Goal: Navigation & Orientation: Find specific page/section

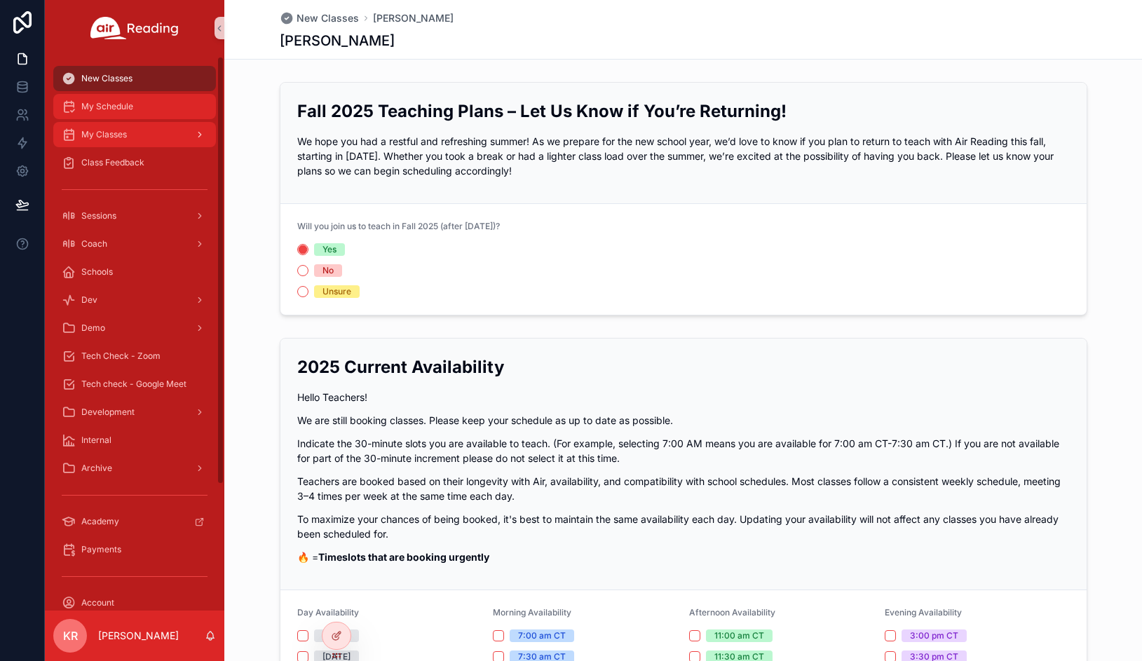
drag, startPoint x: 97, startPoint y: 110, endPoint x: 104, endPoint y: 123, distance: 15.1
click at [97, 110] on span "My Schedule" at bounding box center [107, 106] width 52 height 11
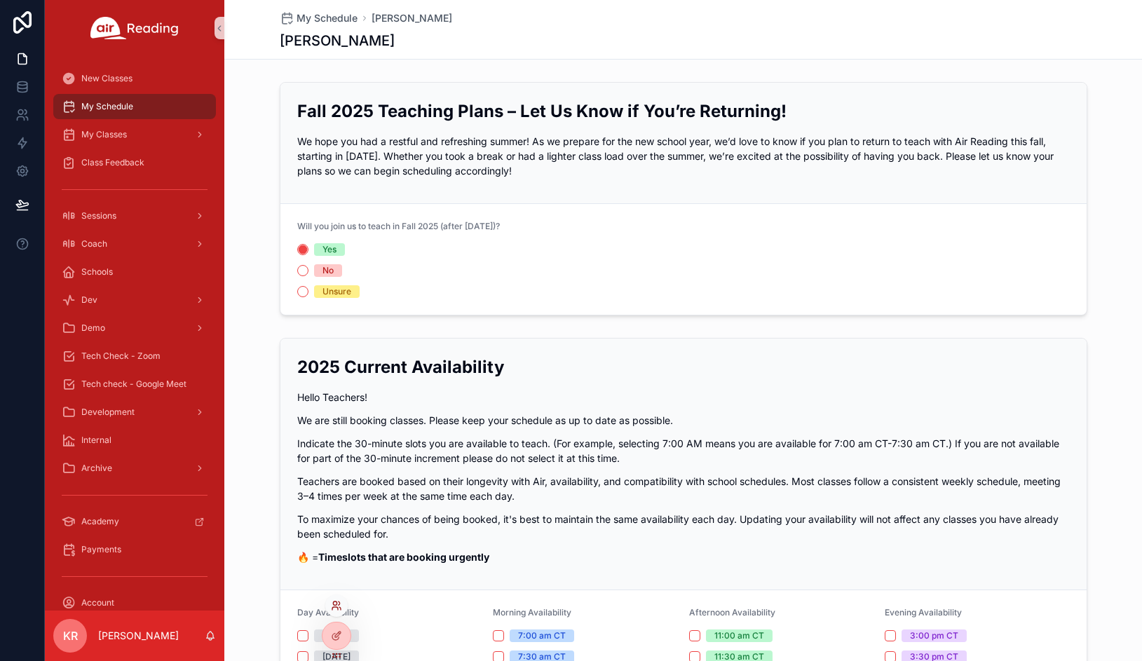
click at [334, 609] on icon at bounding box center [336, 605] width 11 height 11
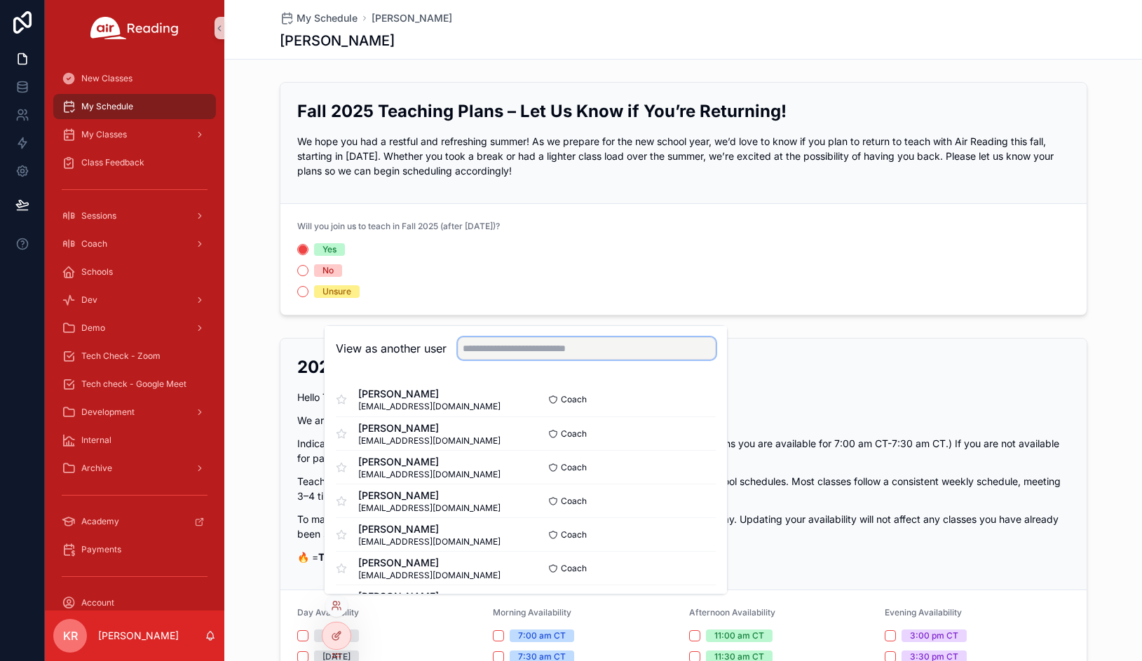
click at [522, 348] on input "text" at bounding box center [587, 348] width 258 height 22
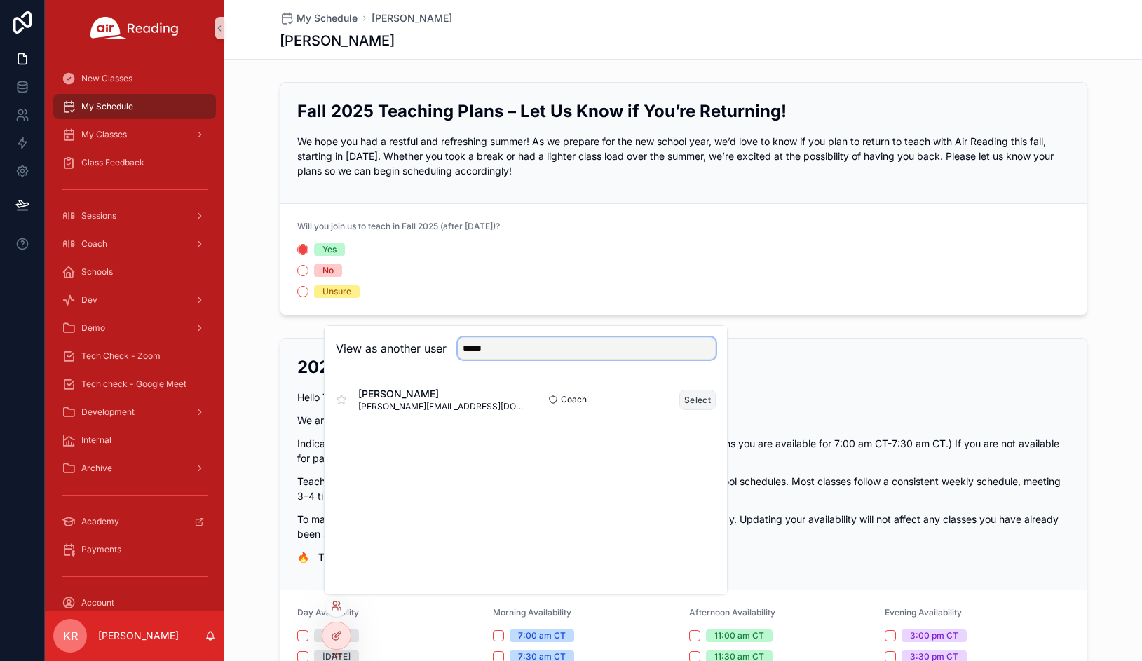
type input "*****"
click at [693, 400] on button "Select" at bounding box center [697, 400] width 36 height 20
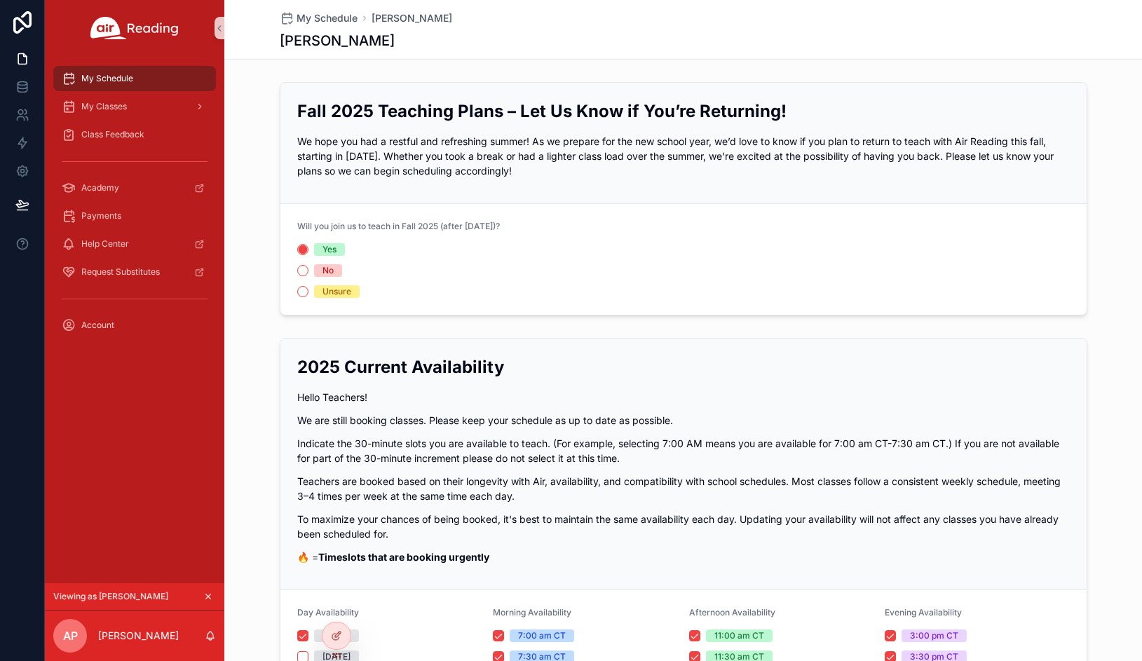
click at [205, 597] on icon "scrollable content" at bounding box center [208, 597] width 10 height 10
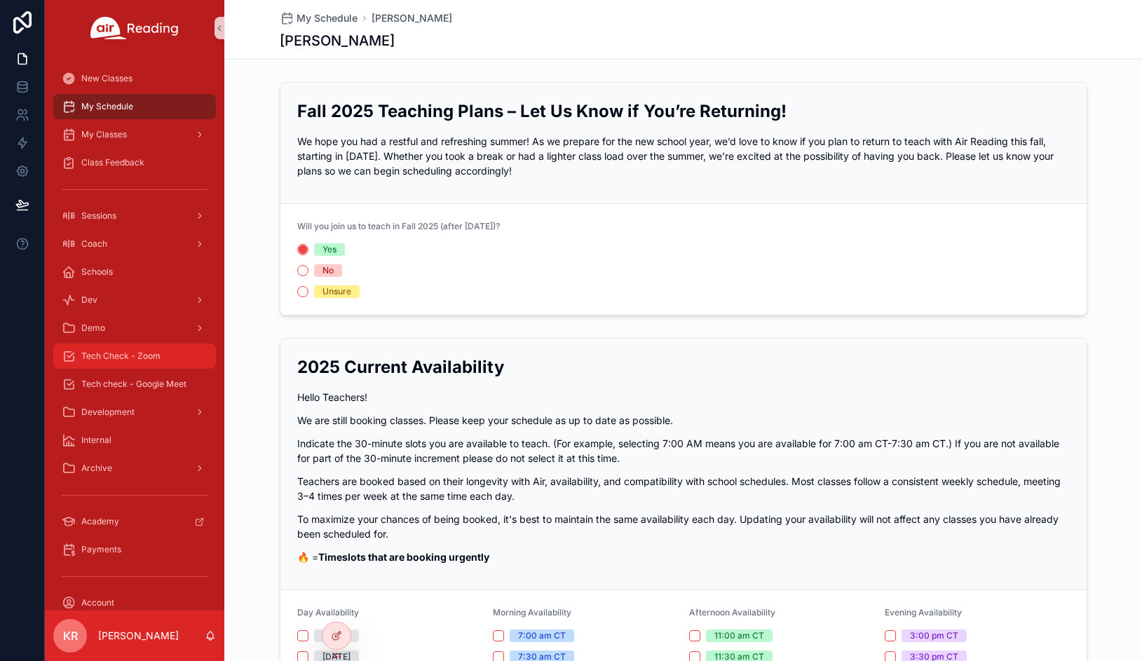
click at [147, 367] on div "Tech Check - Zoom" at bounding box center [135, 356] width 146 height 22
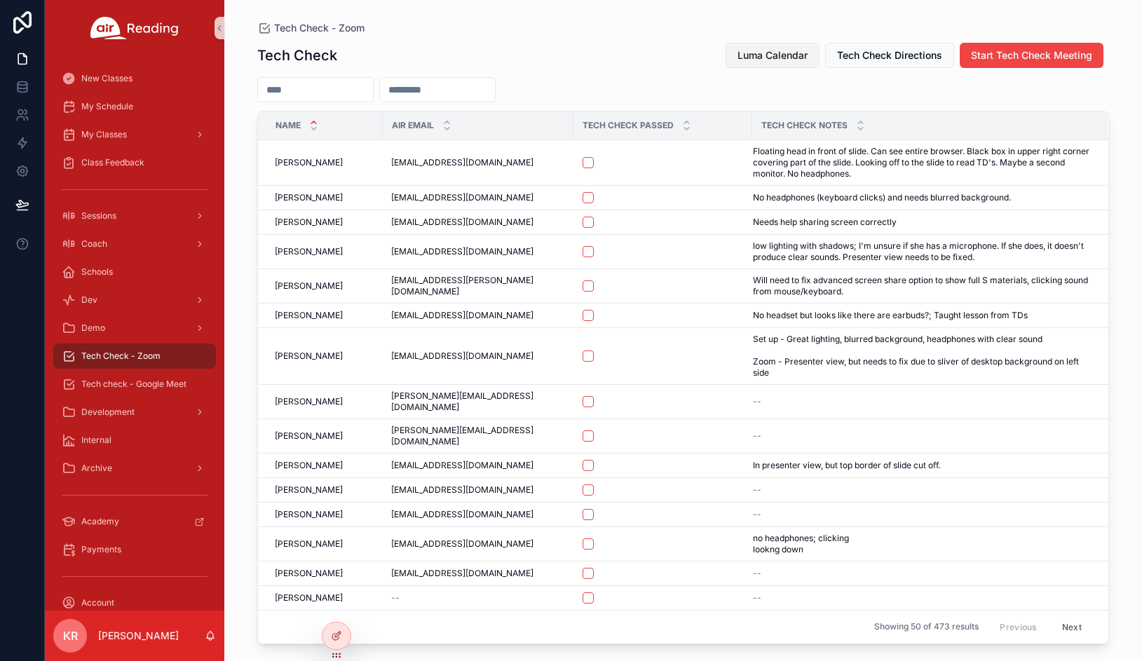
click at [792, 55] on span "Luma Calendar" at bounding box center [773, 55] width 70 height 14
click at [799, 48] on span "Luma Calendar" at bounding box center [773, 55] width 70 height 14
click at [754, 55] on span "Luma Calendar" at bounding box center [773, 55] width 70 height 14
click at [759, 57] on span "Luma Calendar" at bounding box center [773, 55] width 70 height 14
click at [130, 120] on div "My Schedule" at bounding box center [134, 107] width 179 height 28
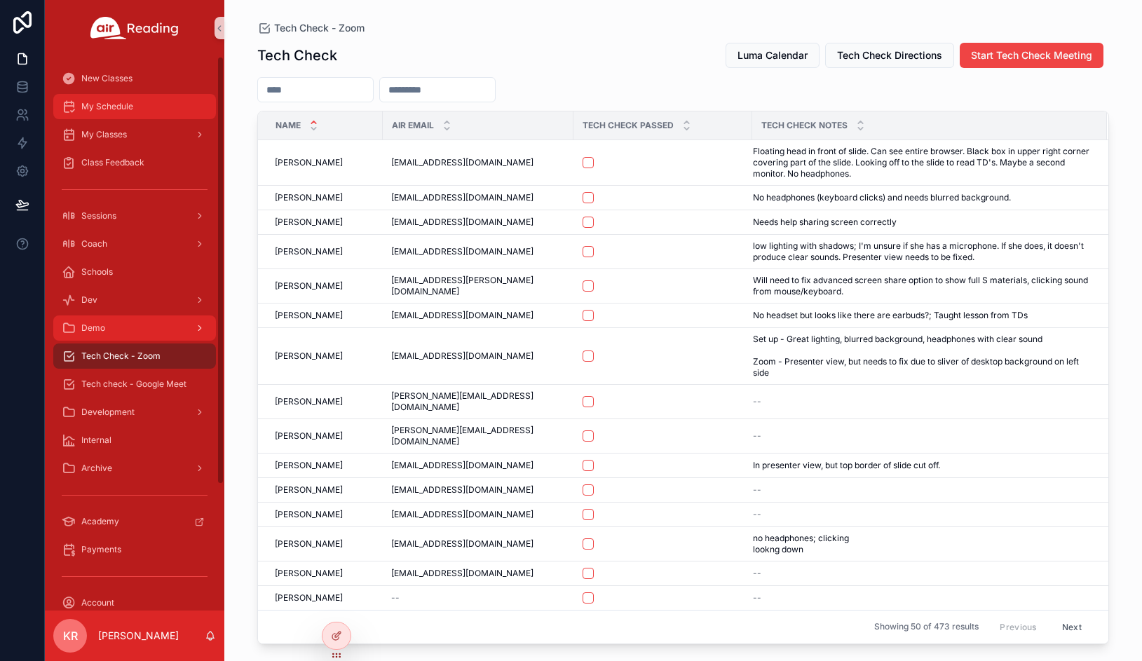
drag, startPoint x: 130, startPoint y: 114, endPoint x: 196, endPoint y: 322, distance: 218.6
click at [130, 114] on div "My Schedule" at bounding box center [135, 106] width 146 height 22
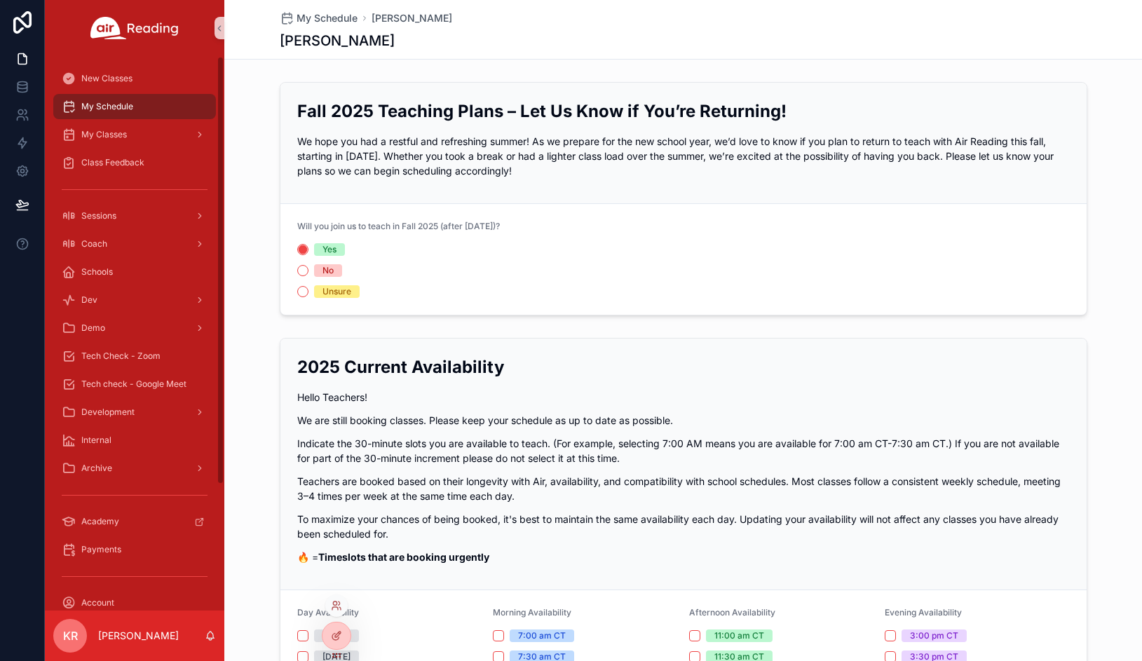
click at [344, 606] on div at bounding box center [336, 606] width 22 height 22
click at [337, 599] on div at bounding box center [336, 606] width 22 height 22
click at [341, 606] on icon at bounding box center [336, 605] width 11 height 11
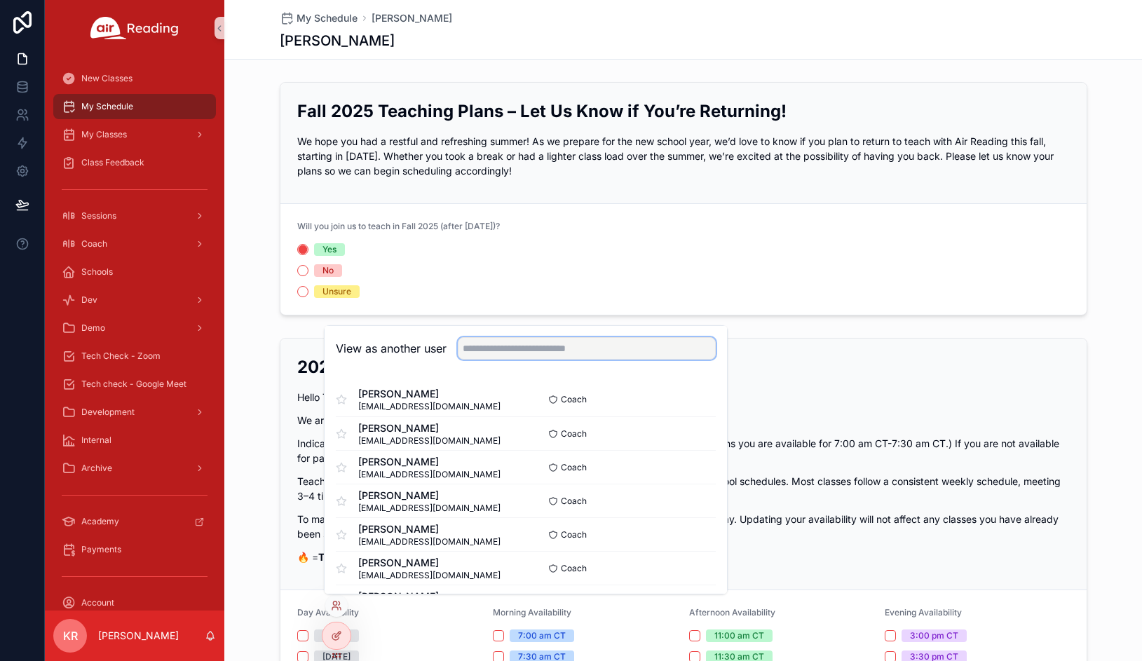
click at [517, 348] on input "text" at bounding box center [587, 348] width 258 height 22
type input "*****"
click at [683, 435] on button "Select" at bounding box center [697, 433] width 36 height 20
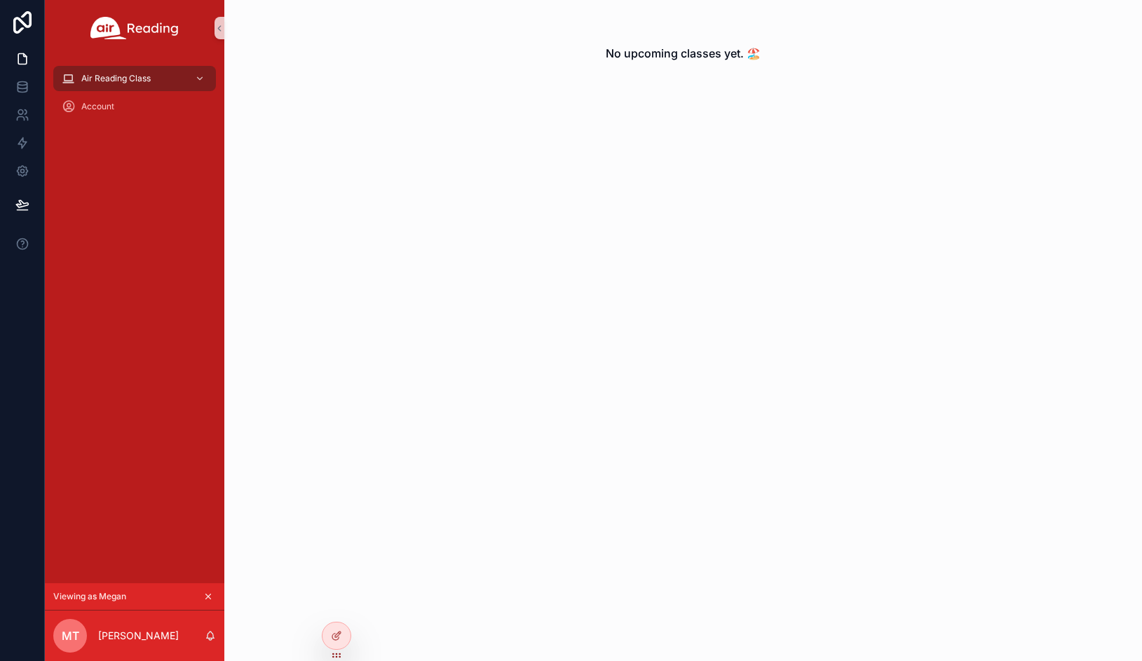
click at [212, 593] on icon "scrollable content" at bounding box center [208, 597] width 10 height 10
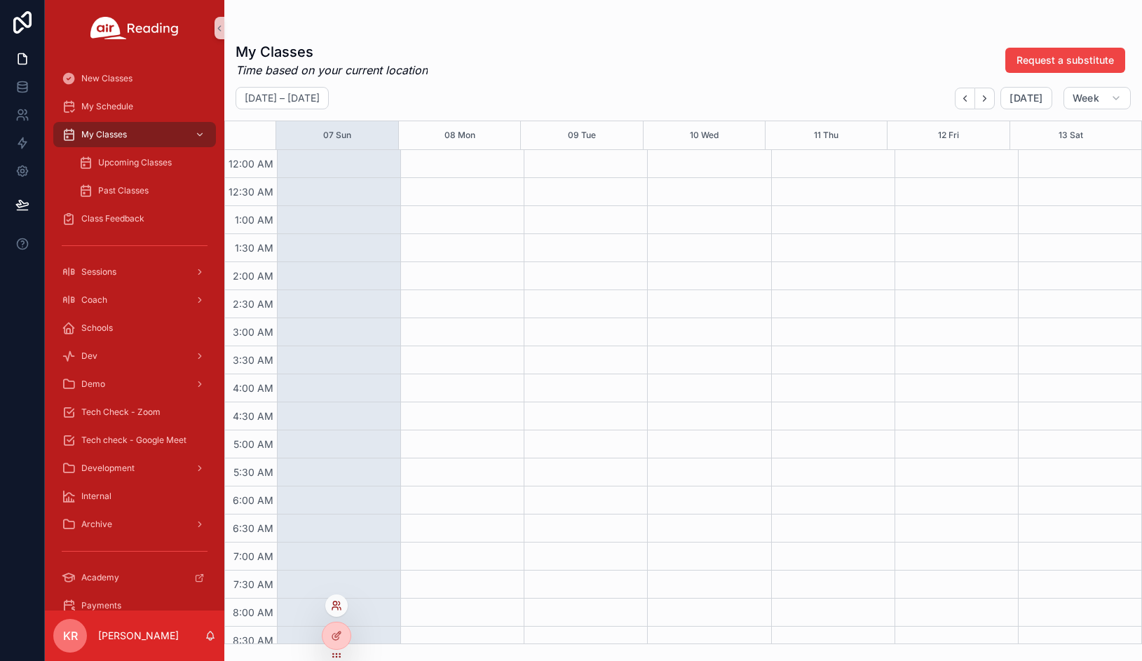
click at [339, 604] on icon at bounding box center [336, 605] width 11 height 11
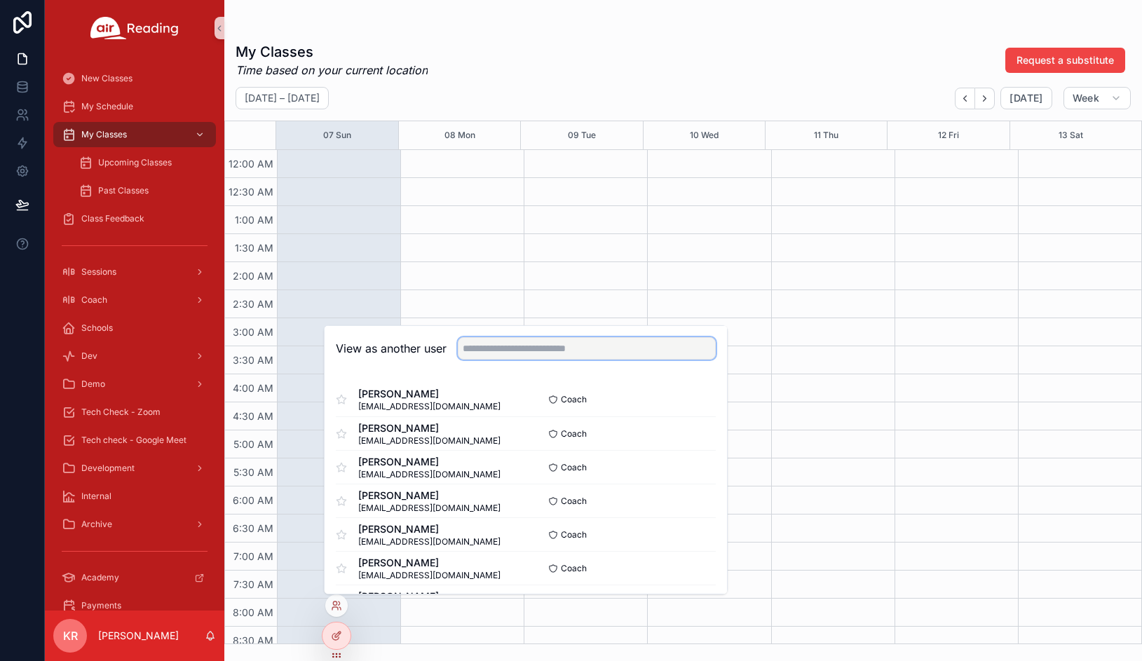
click at [489, 352] on input "text" at bounding box center [587, 348] width 258 height 22
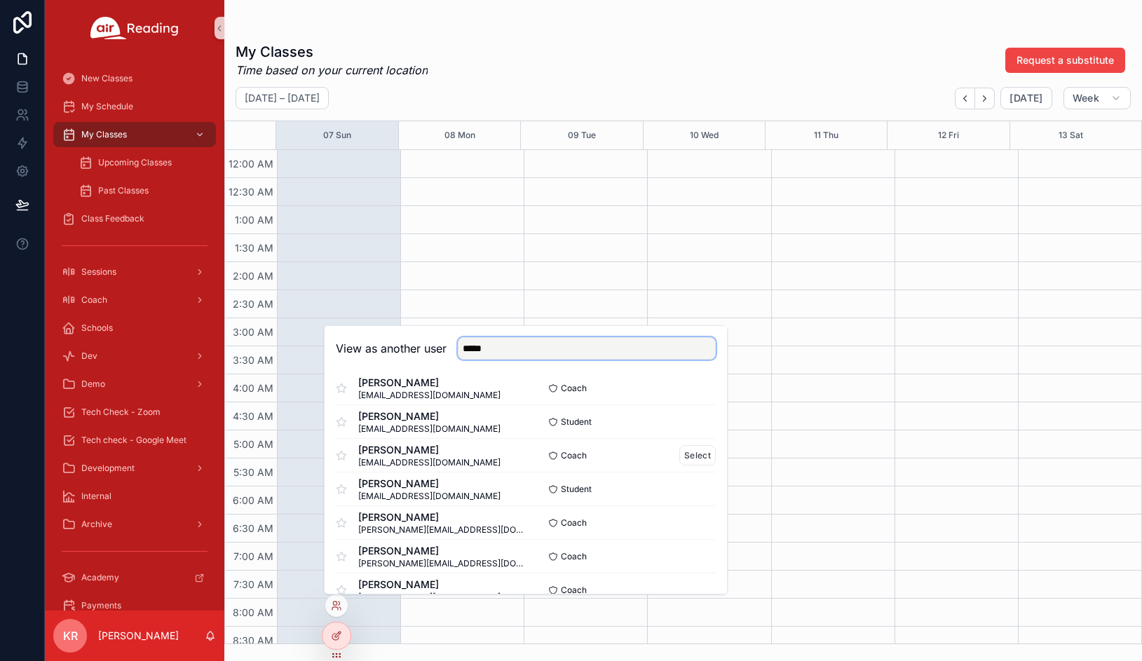
scroll to position [137, 0]
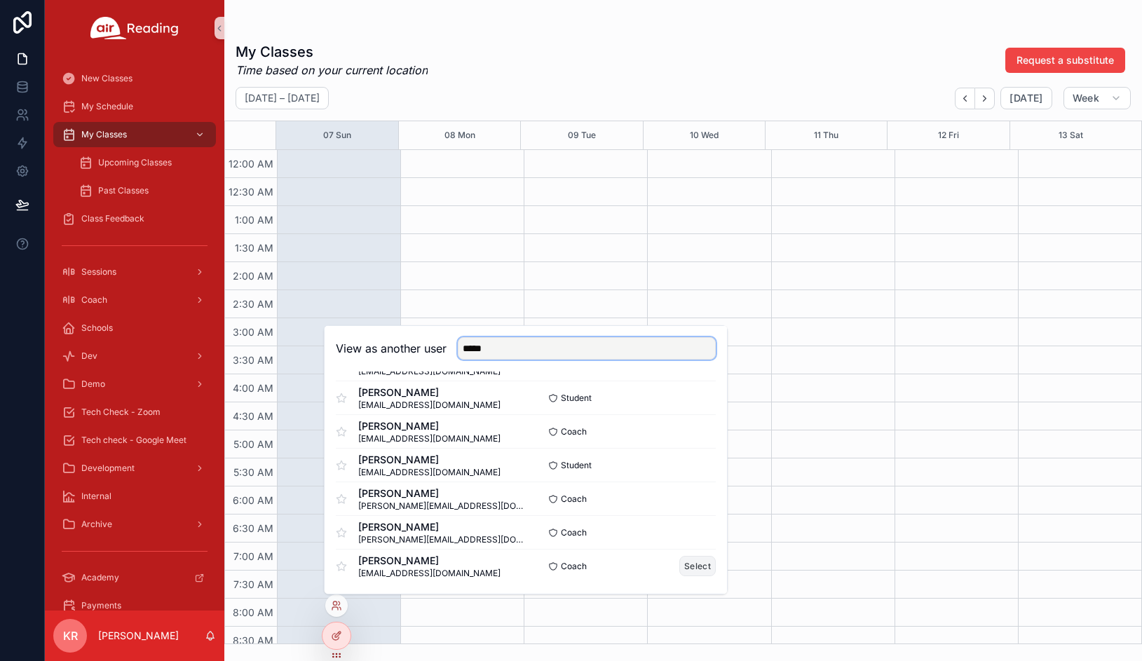
type input "*****"
click at [679, 571] on button "Select" at bounding box center [697, 566] width 36 height 20
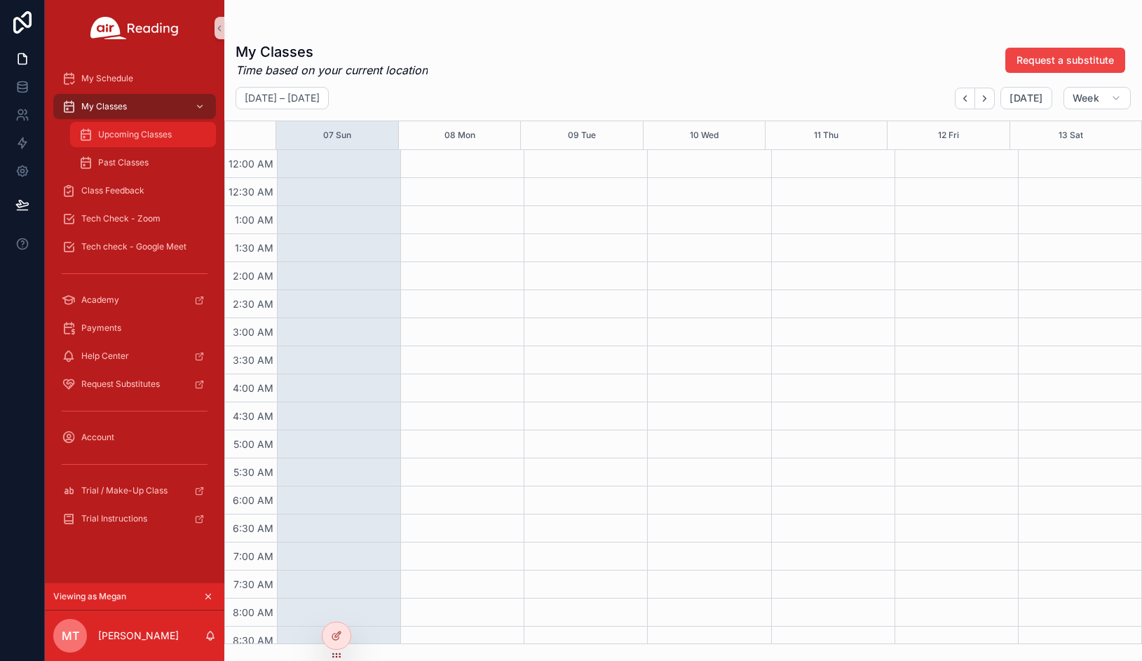
click at [135, 136] on span "Upcoming Classes" at bounding box center [135, 134] width 74 height 11
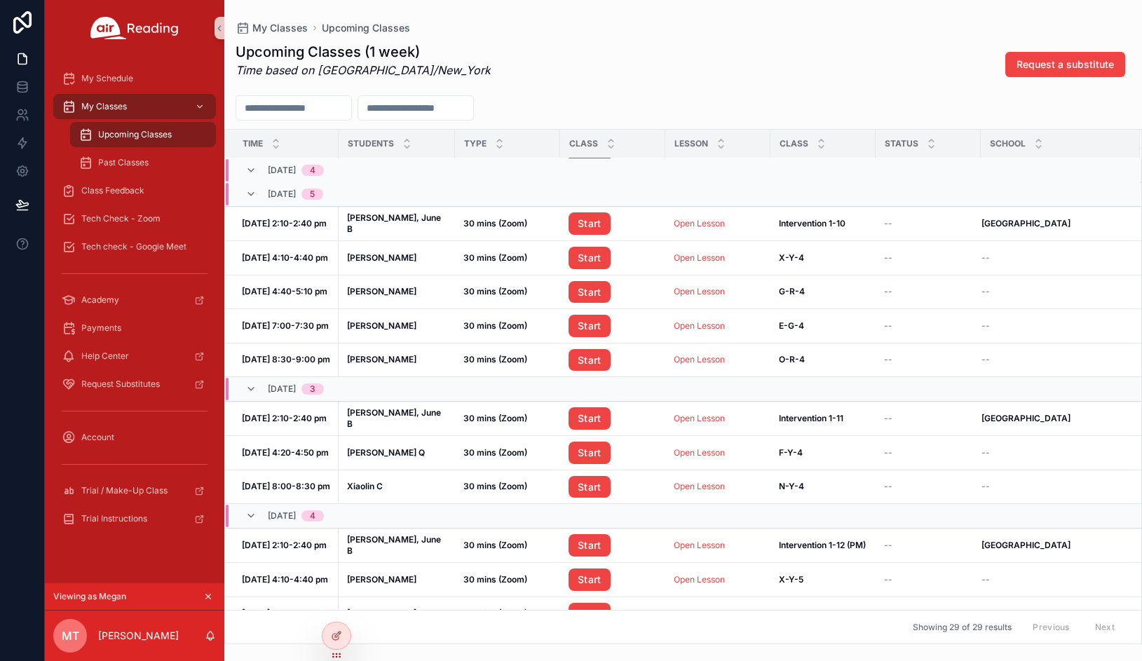
scroll to position [210, 0]
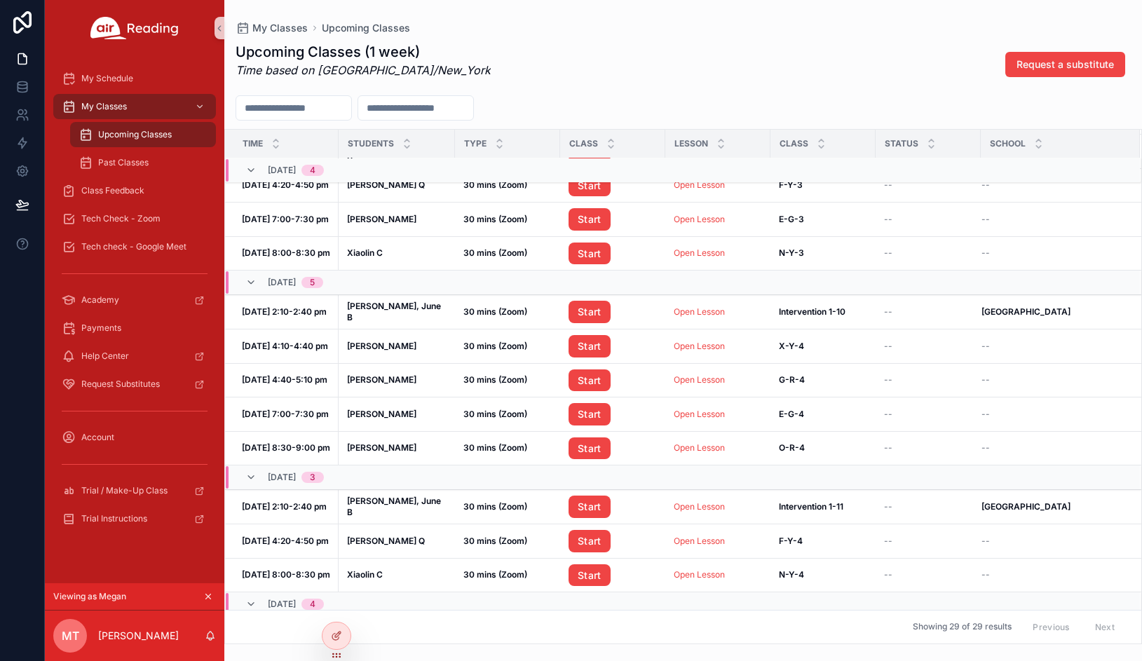
click at [208, 596] on icon "scrollable content" at bounding box center [208, 597] width 10 height 10
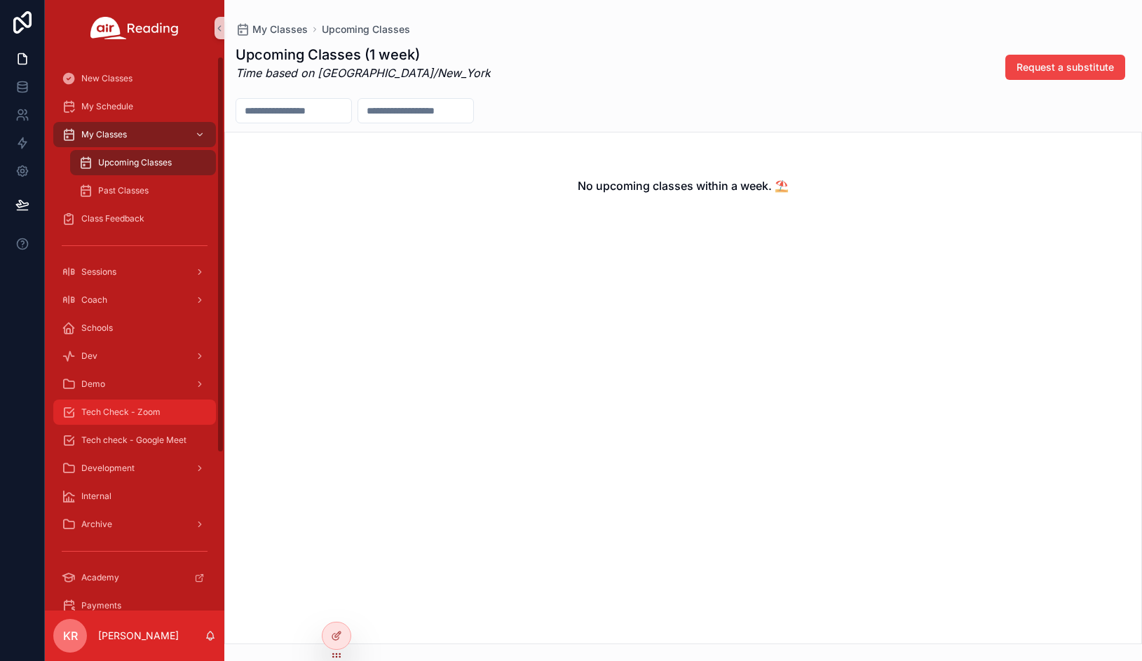
click at [149, 418] on div "Tech Check - Zoom" at bounding box center [135, 412] width 146 height 22
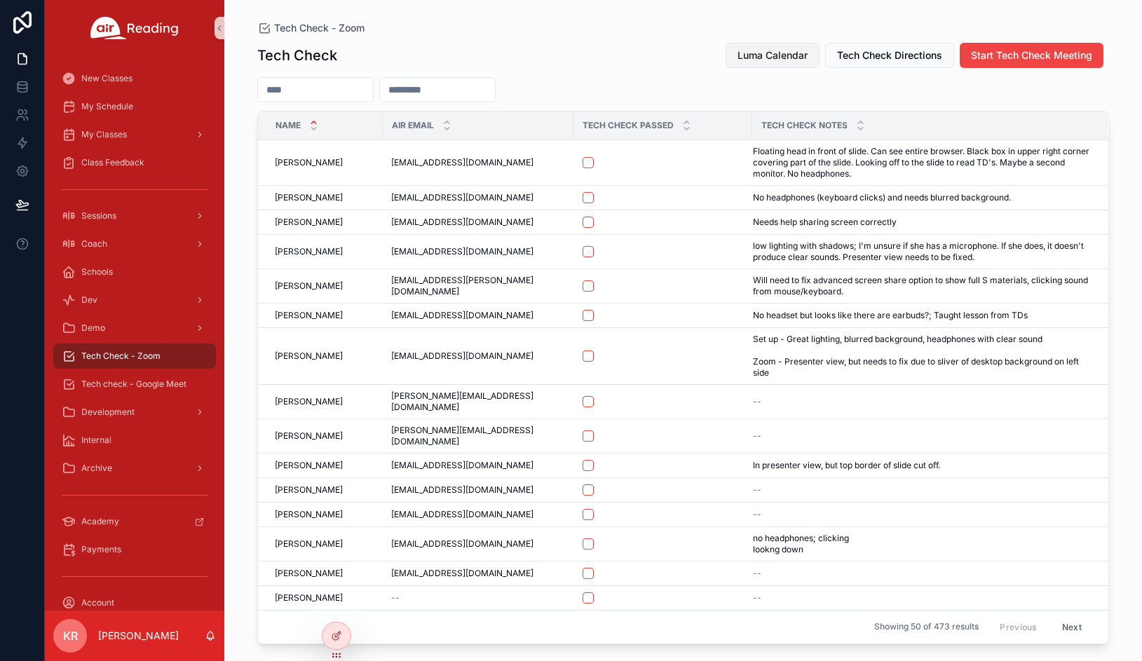
click at [754, 62] on button "Luma Calendar" at bounding box center [773, 55] width 94 height 25
click at [740, 54] on span "Luma Calendar" at bounding box center [773, 55] width 70 height 14
click at [140, 111] on div "My Schedule" at bounding box center [135, 106] width 146 height 22
